Goal: Task Accomplishment & Management: Use online tool/utility

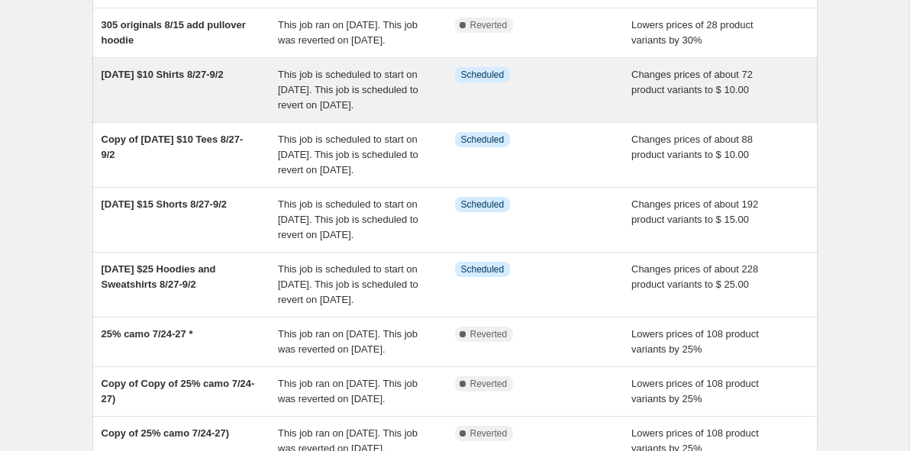
scroll to position [121, 0]
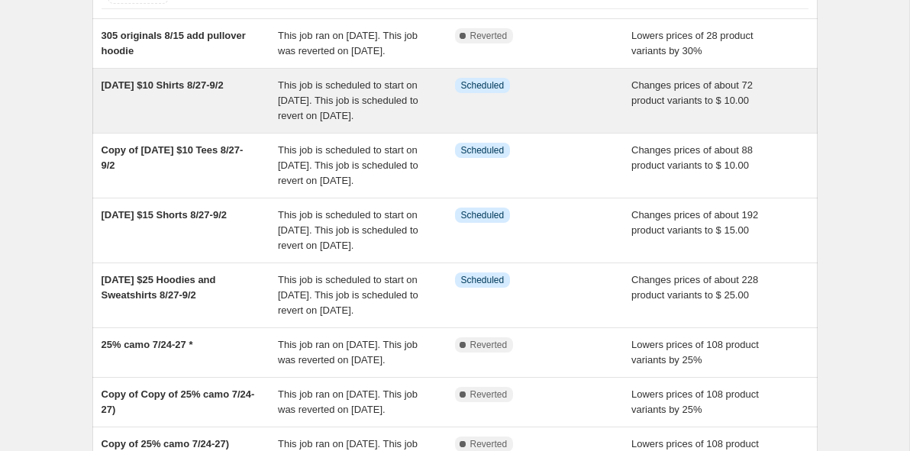
click at [224, 91] on span "[DATE] $10 Shirts 8/27-9/2" at bounding box center [163, 84] width 122 height 11
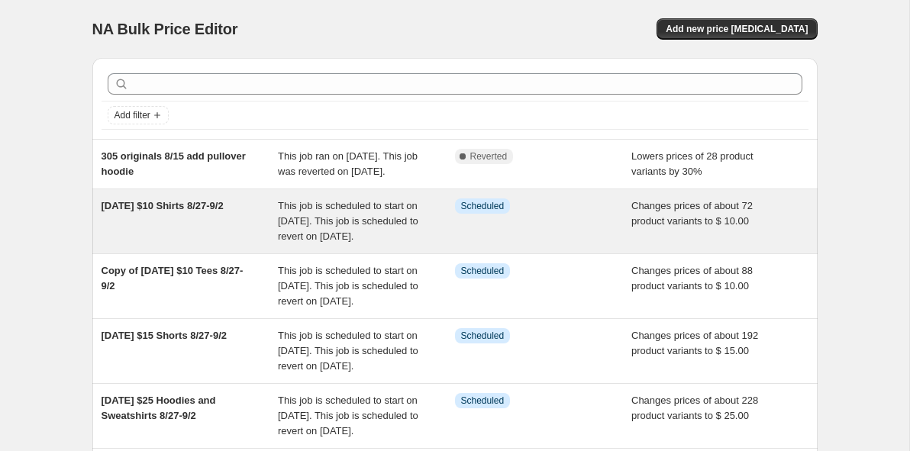
select select "no_change"
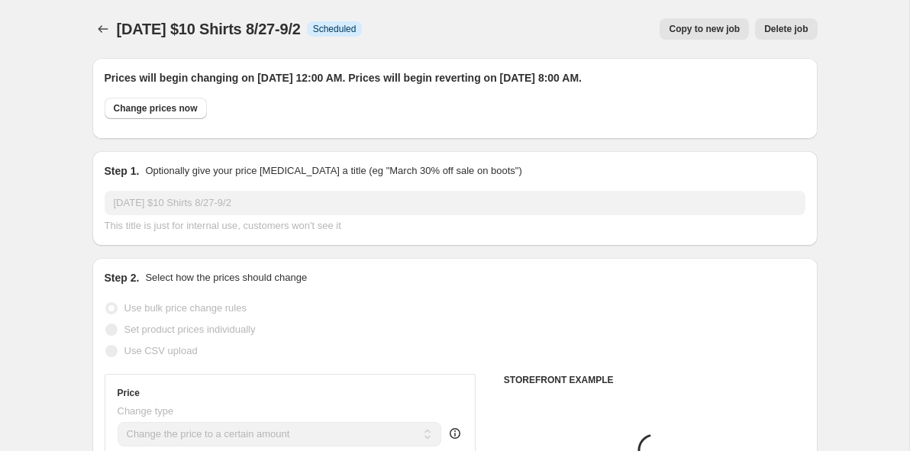
select select "collection"
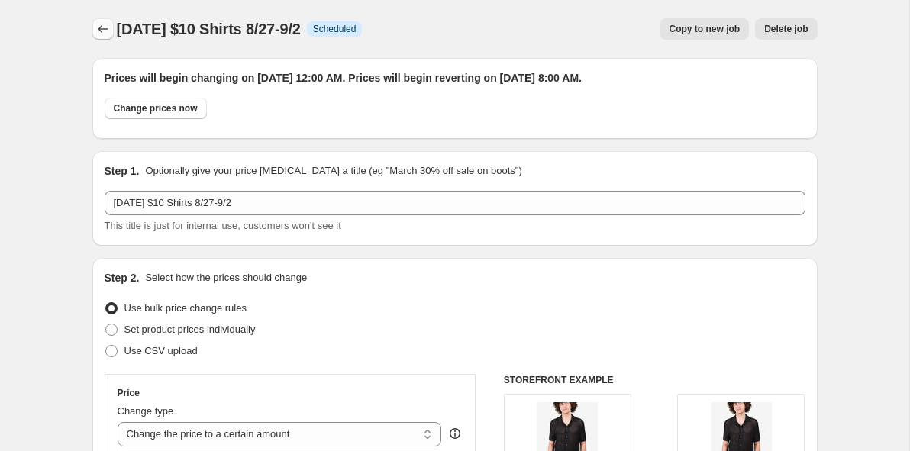
click at [102, 26] on icon "Price change jobs" at bounding box center [102, 28] width 15 height 15
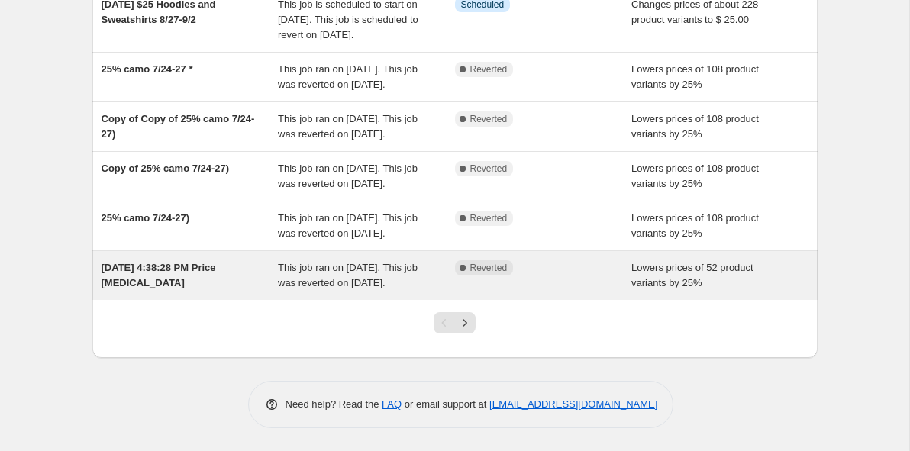
scroll to position [549, 0]
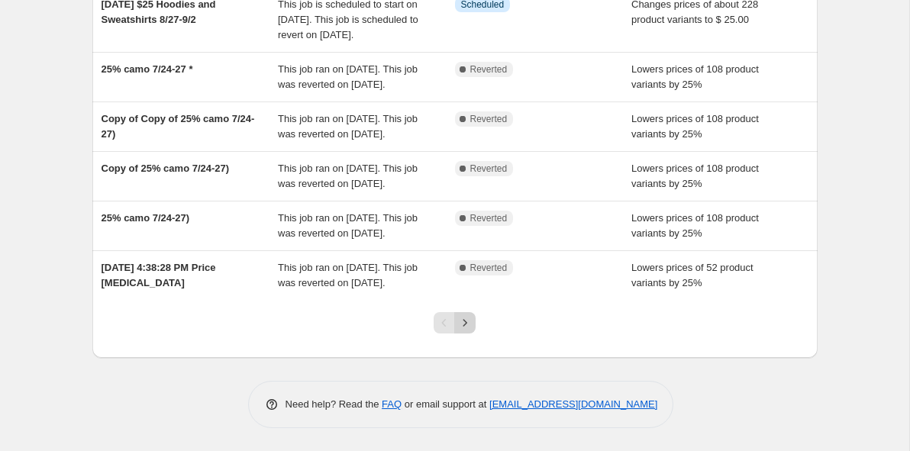
click at [464, 318] on icon "Next" at bounding box center [464, 322] width 15 height 15
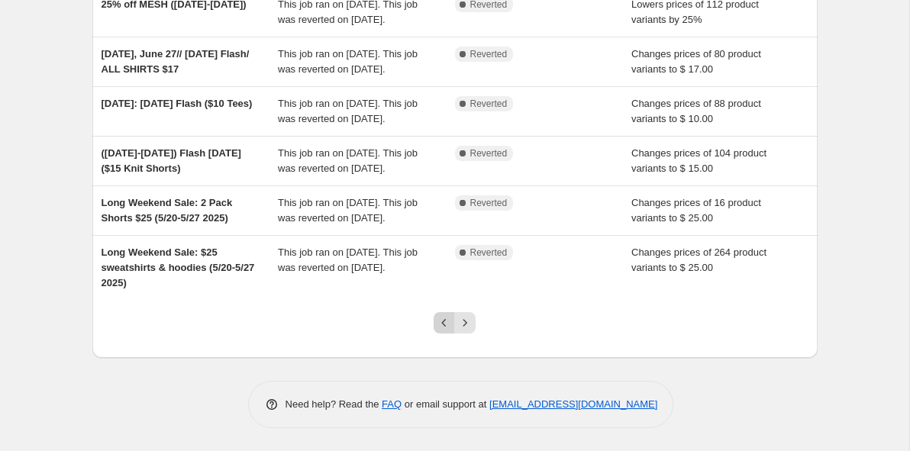
scroll to position [488, 0]
click at [453, 321] on button "Previous" at bounding box center [444, 322] width 21 height 21
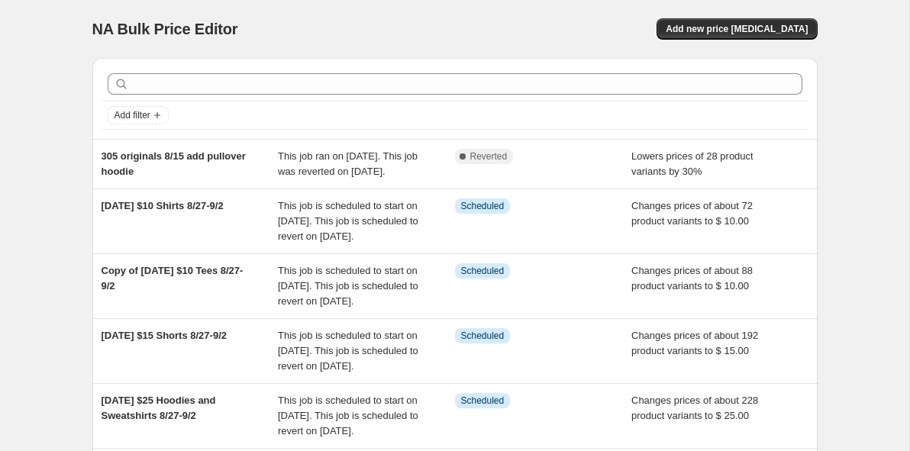
scroll to position [2, 0]
